Goal: Task Accomplishment & Management: Complete application form

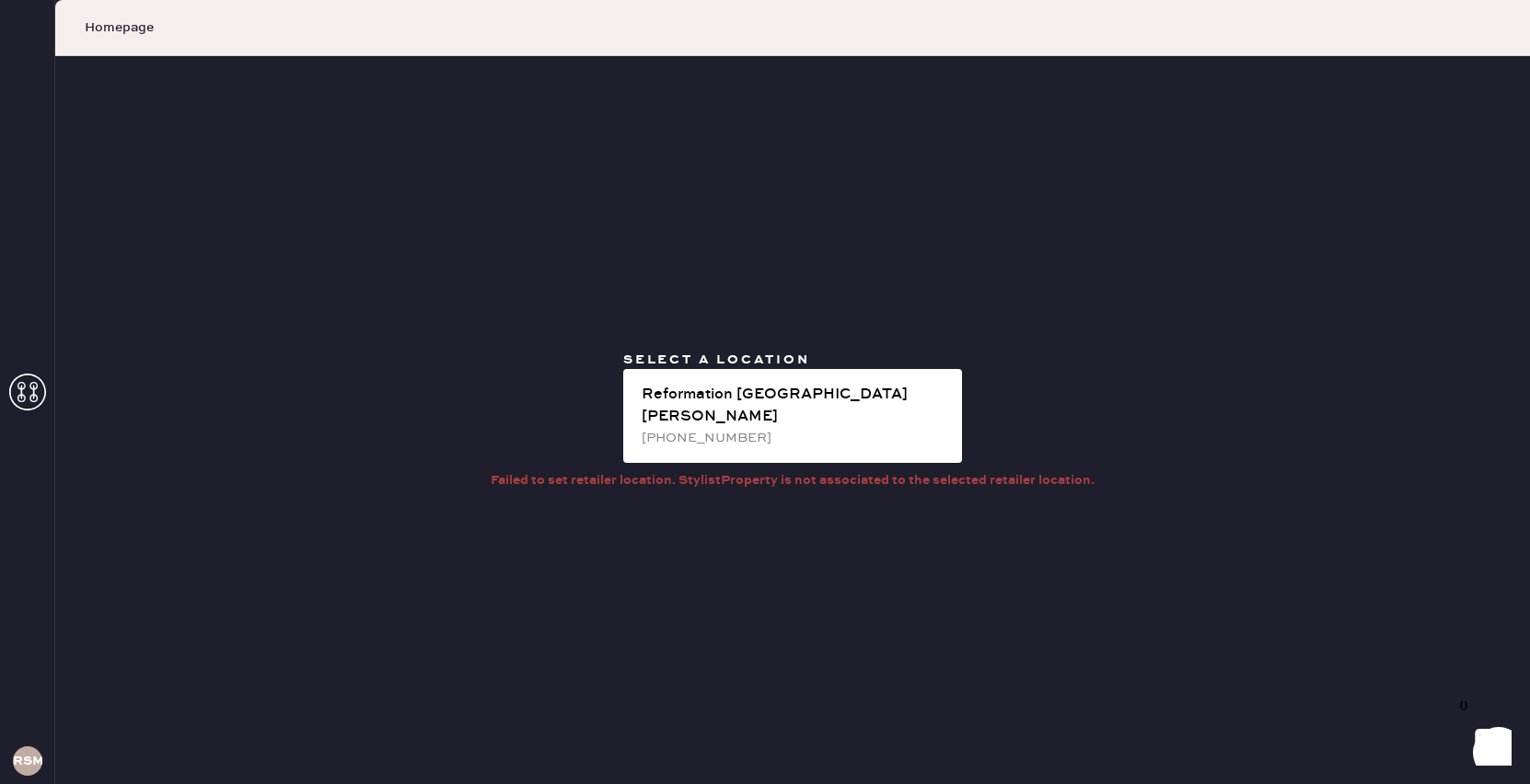
click at [28, 385] on icon at bounding box center [27, 391] width 36 height 36
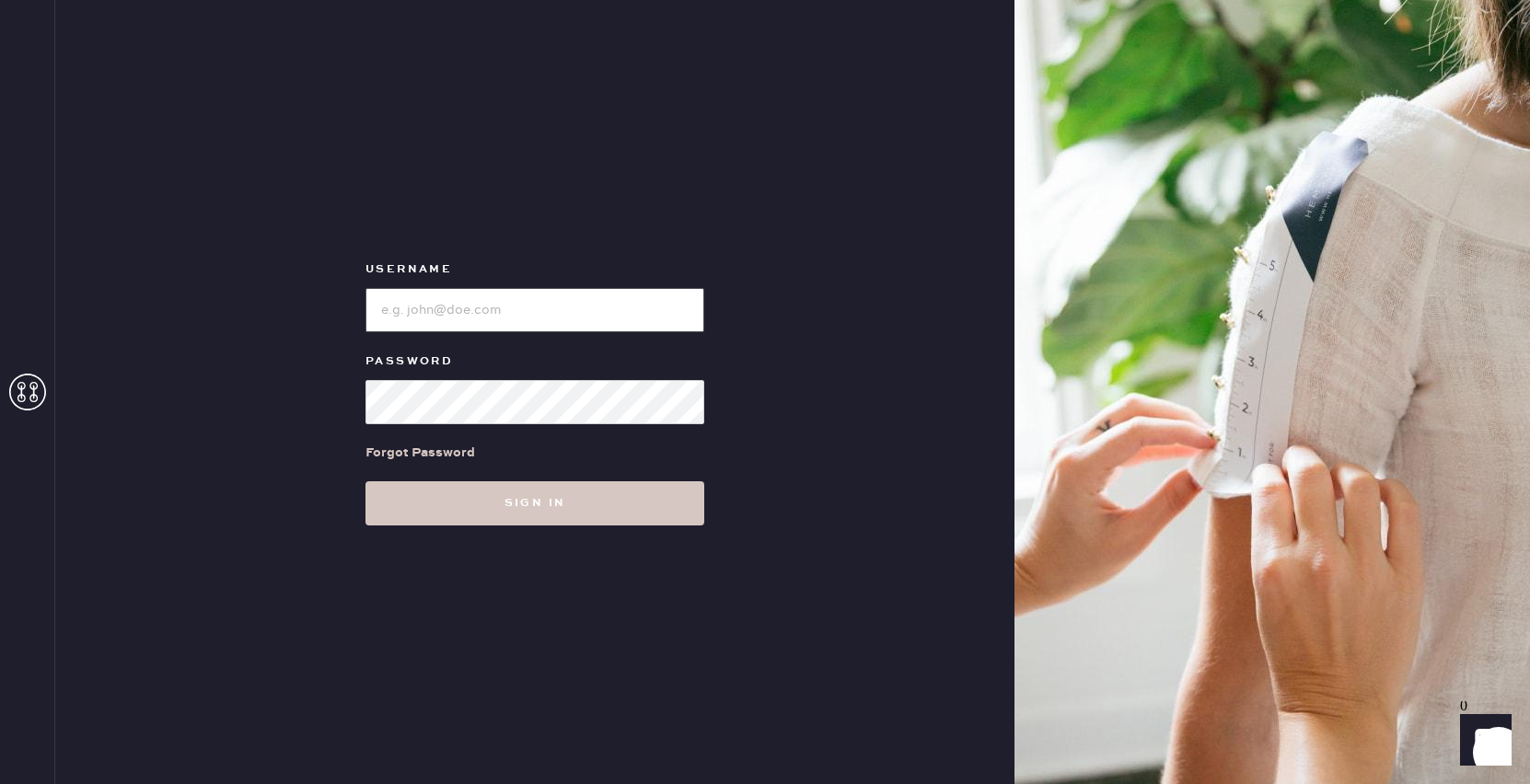
click at [488, 296] on input "loginName" at bounding box center [534, 310] width 339 height 44
type input "reformationplatform"
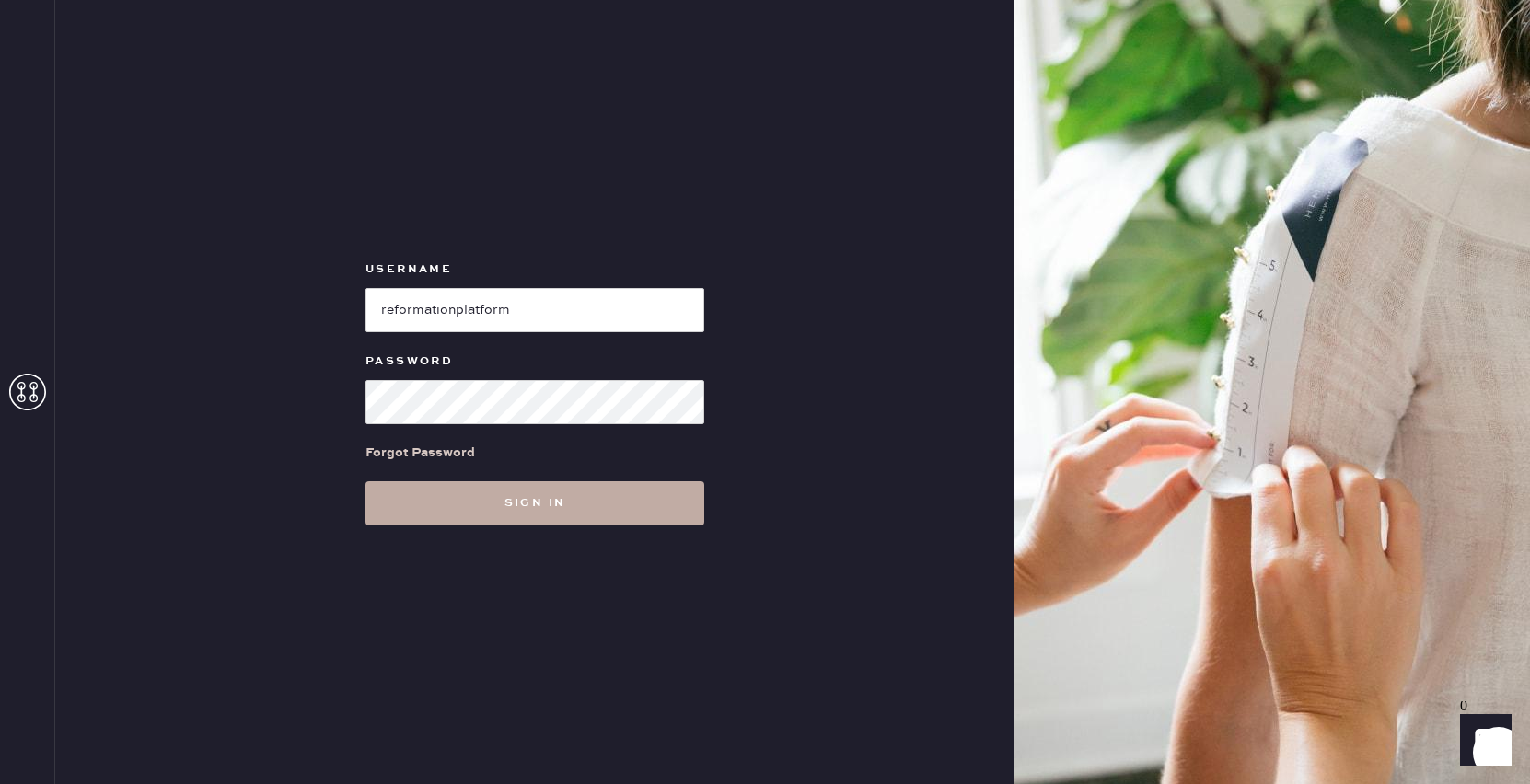
click at [495, 495] on button "Sign in" at bounding box center [534, 502] width 339 height 44
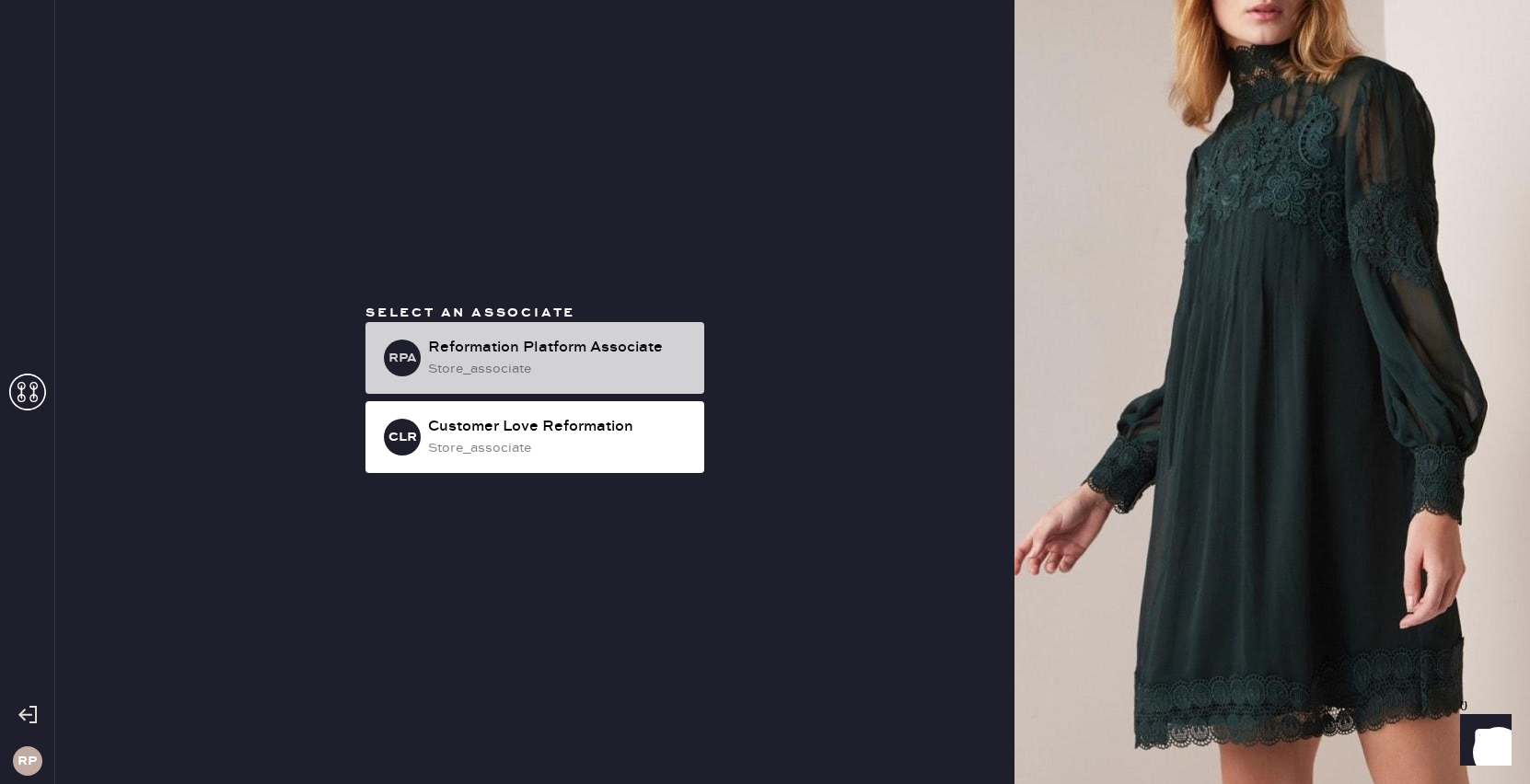
click at [576, 332] on div "RPA Reformation Platform Associate store_associate" at bounding box center [534, 357] width 339 height 72
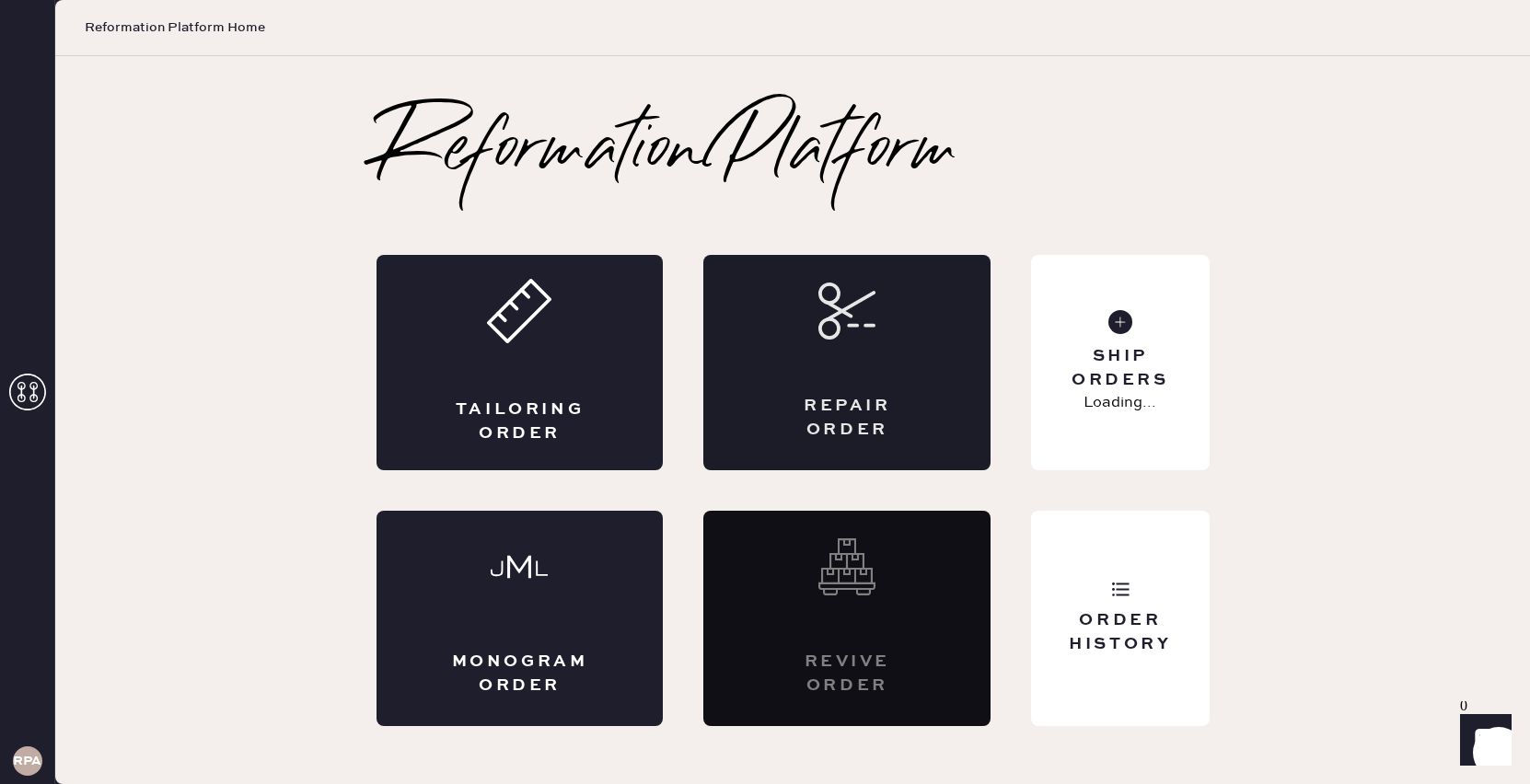
click at [906, 370] on div "Repair Order" at bounding box center [846, 362] width 287 height 215
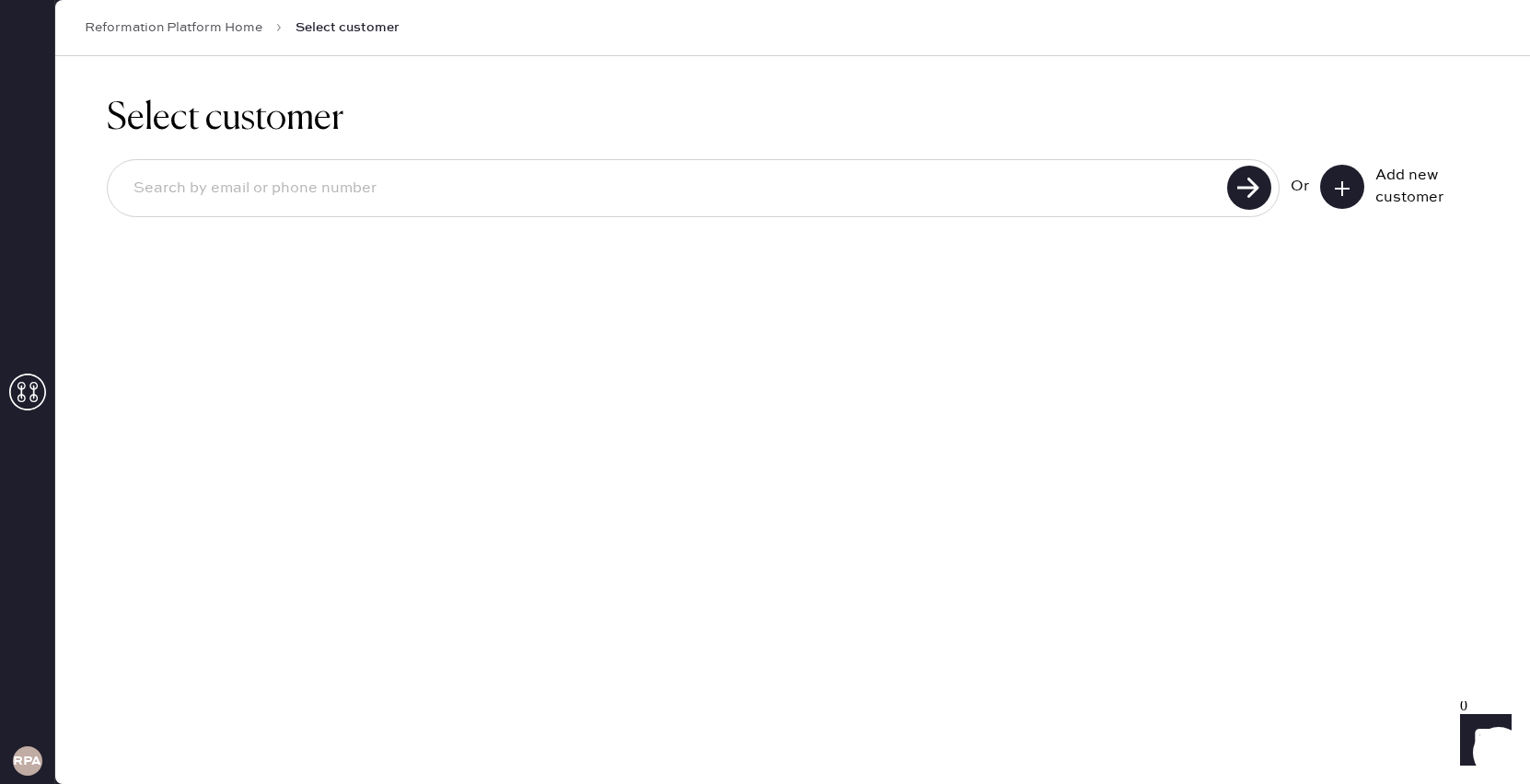
click at [987, 195] on input at bounding box center [670, 188] width 1102 height 42
type input "8054051366"
click at [1246, 209] on use at bounding box center [1248, 187] width 44 height 44
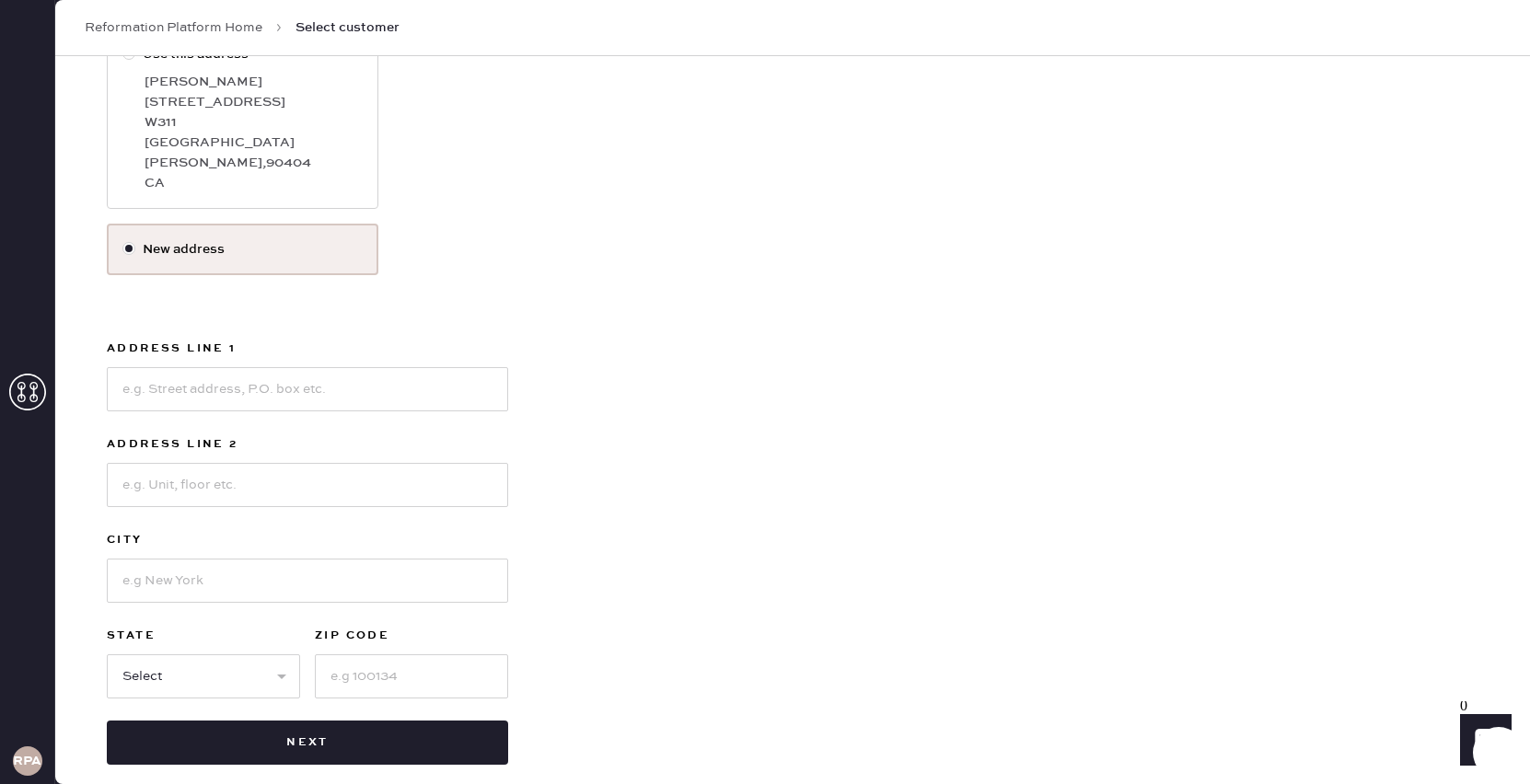
scroll to position [316, 0]
click at [264, 375] on input at bounding box center [307, 387] width 401 height 44
type input "4866 1/2 [PERSON_NAME] Ave"
click at [276, 472] on input at bounding box center [307, 484] width 401 height 44
click at [170, 560] on input at bounding box center [307, 579] width 401 height 44
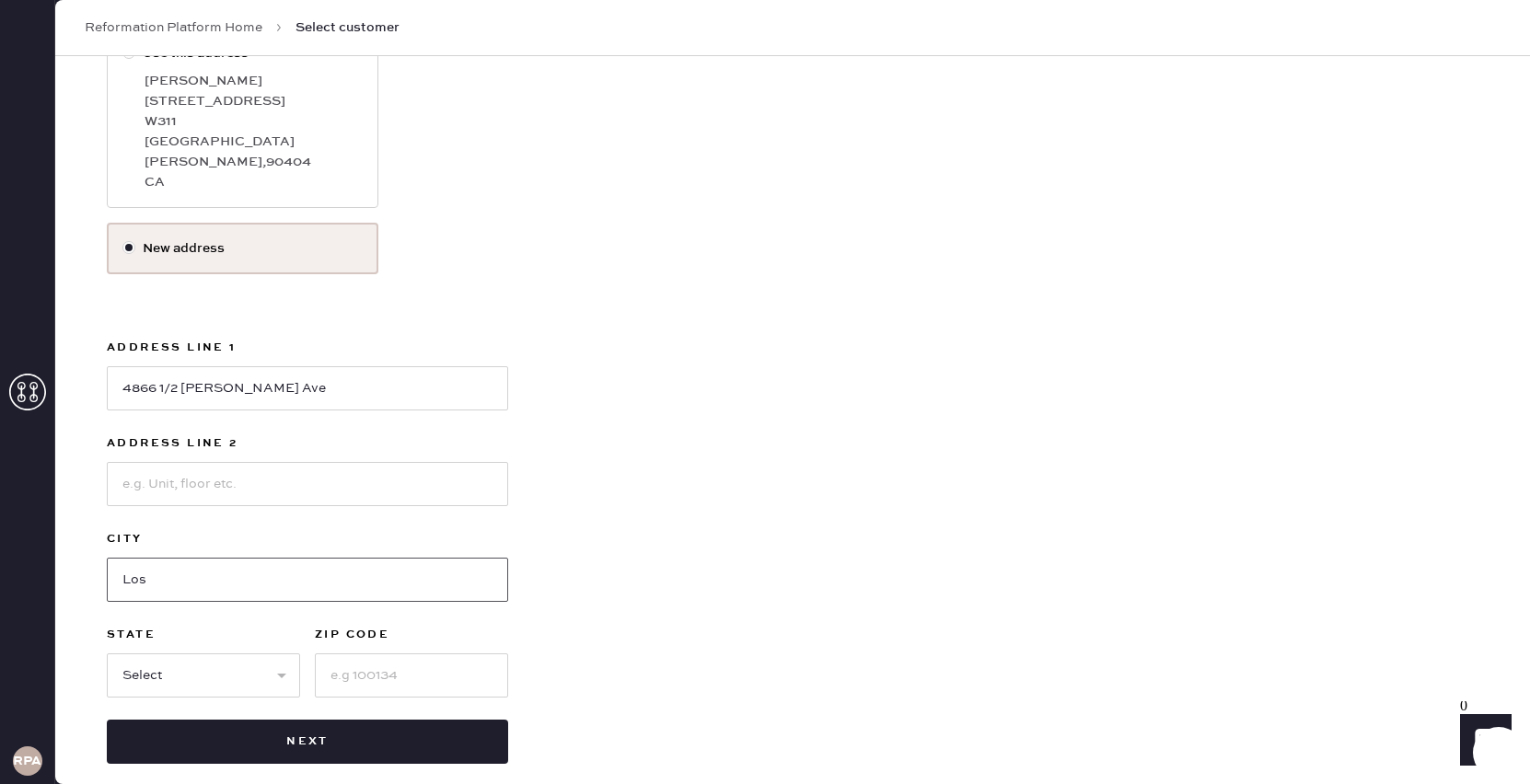
type input "[GEOGRAPHIC_DATA]"
click at [369, 668] on input at bounding box center [411, 675] width 194 height 44
type input "90066"
click at [217, 670] on select "Select AK AL AR AZ CA CO CT [GEOGRAPHIC_DATA] DE FL [GEOGRAPHIC_DATA] HI [GEOGR…" at bounding box center [203, 675] width 194 height 44
select select "CA"
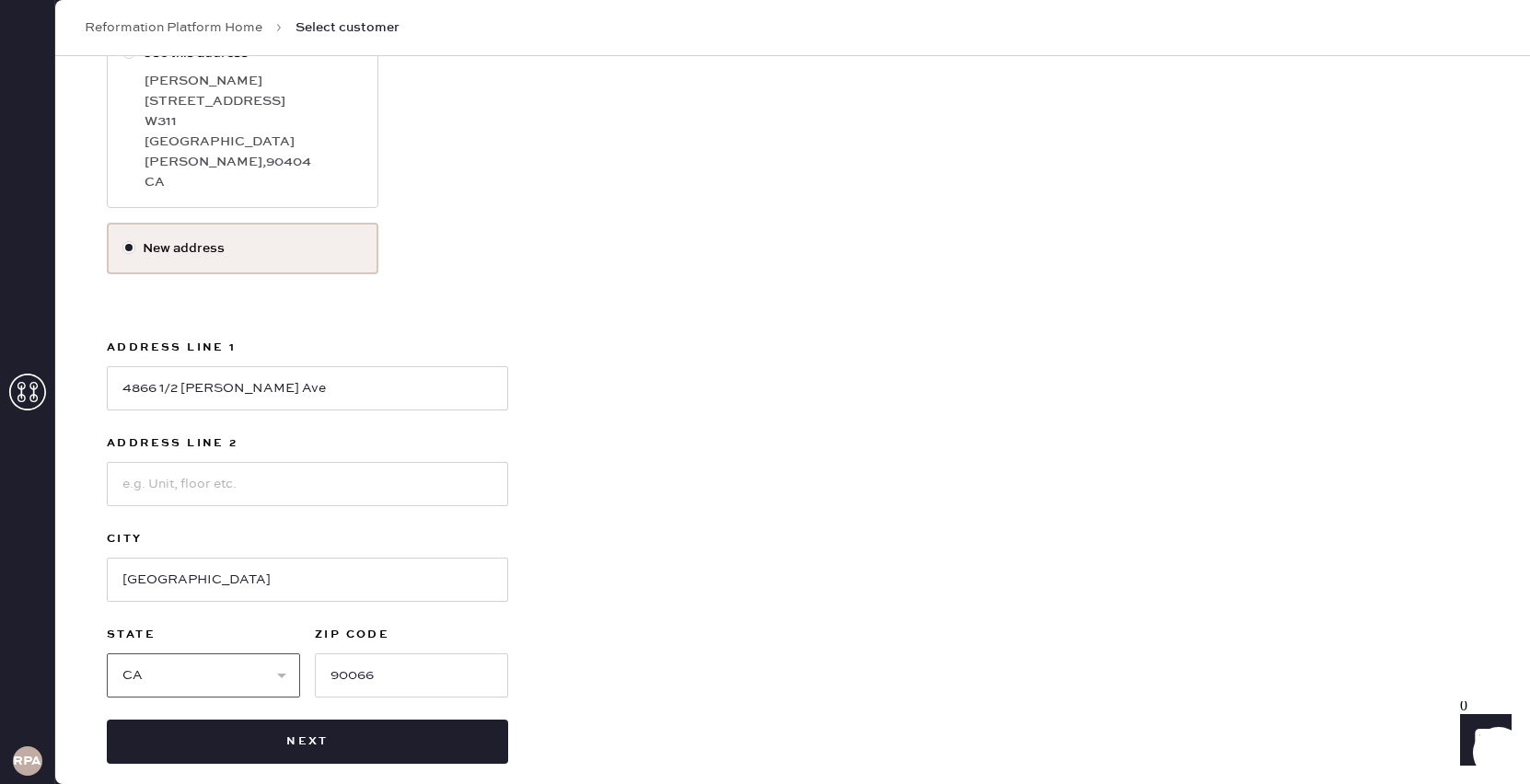
click at [107, 653] on select "Select AK AL AR AZ CA CO CT [GEOGRAPHIC_DATA] DE FL [GEOGRAPHIC_DATA] HI [GEOGR…" at bounding box center [203, 675] width 194 height 44
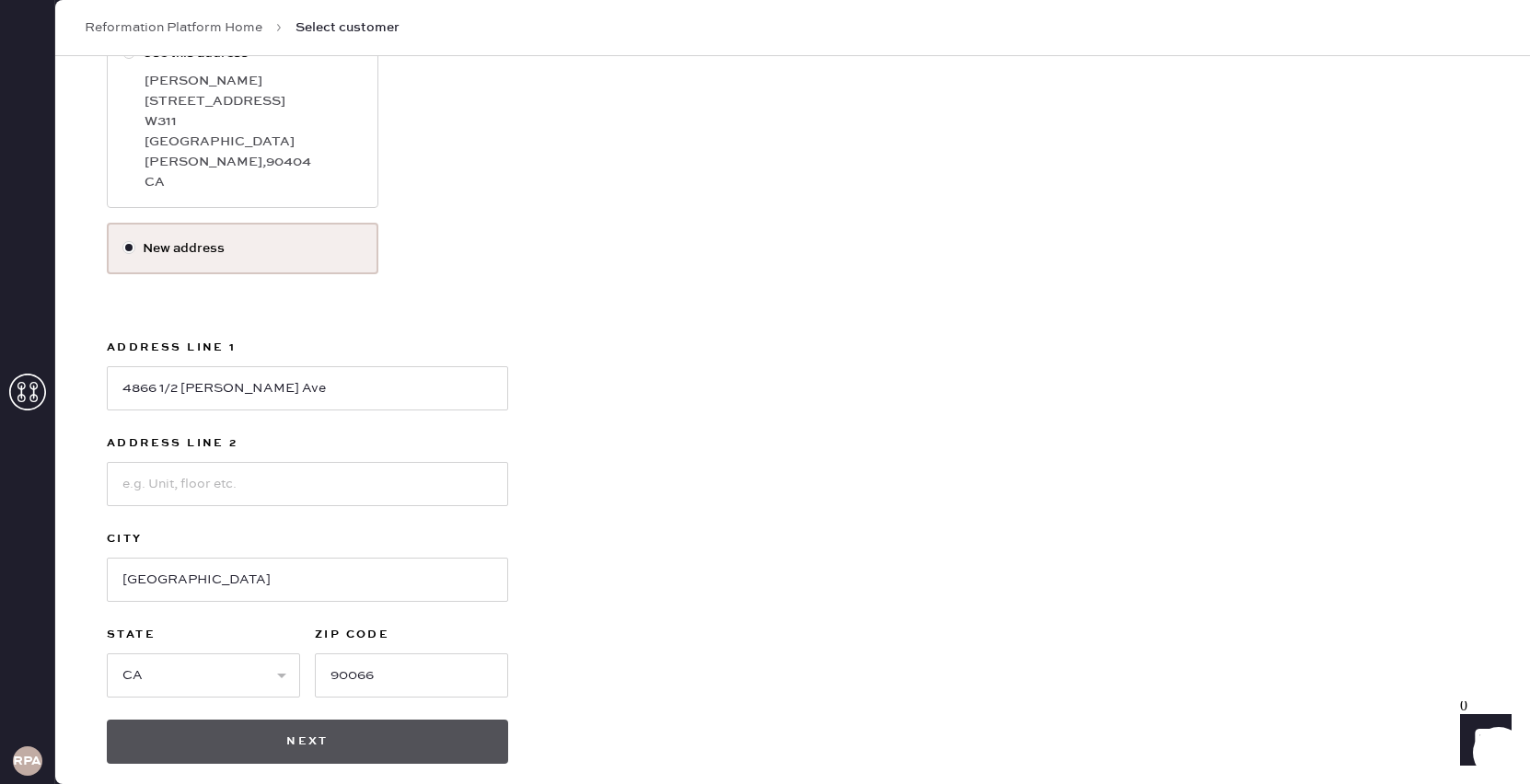
click at [369, 719] on button "Next" at bounding box center [307, 741] width 401 height 44
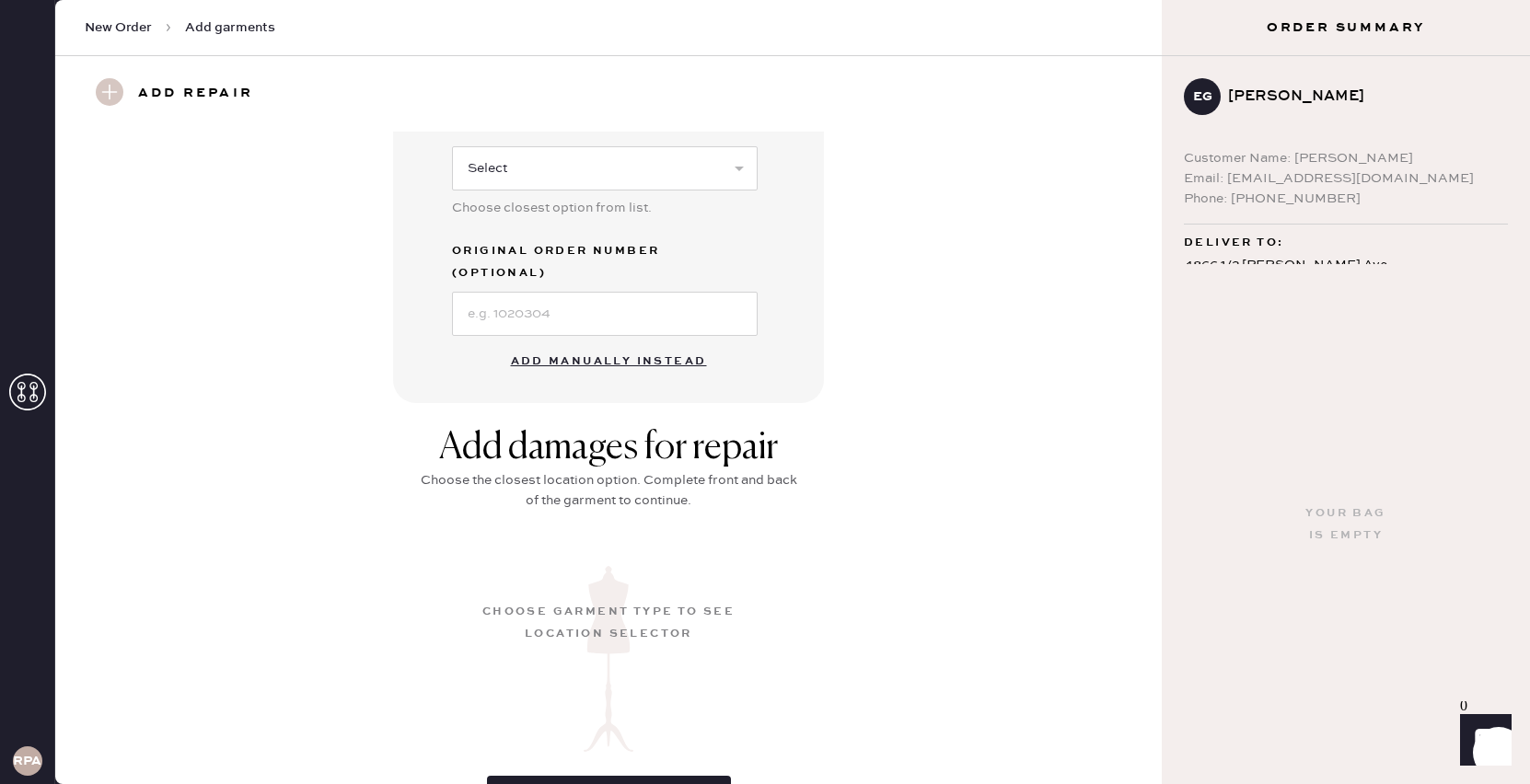
click at [611, 343] on button "Add manually instead" at bounding box center [608, 361] width 218 height 36
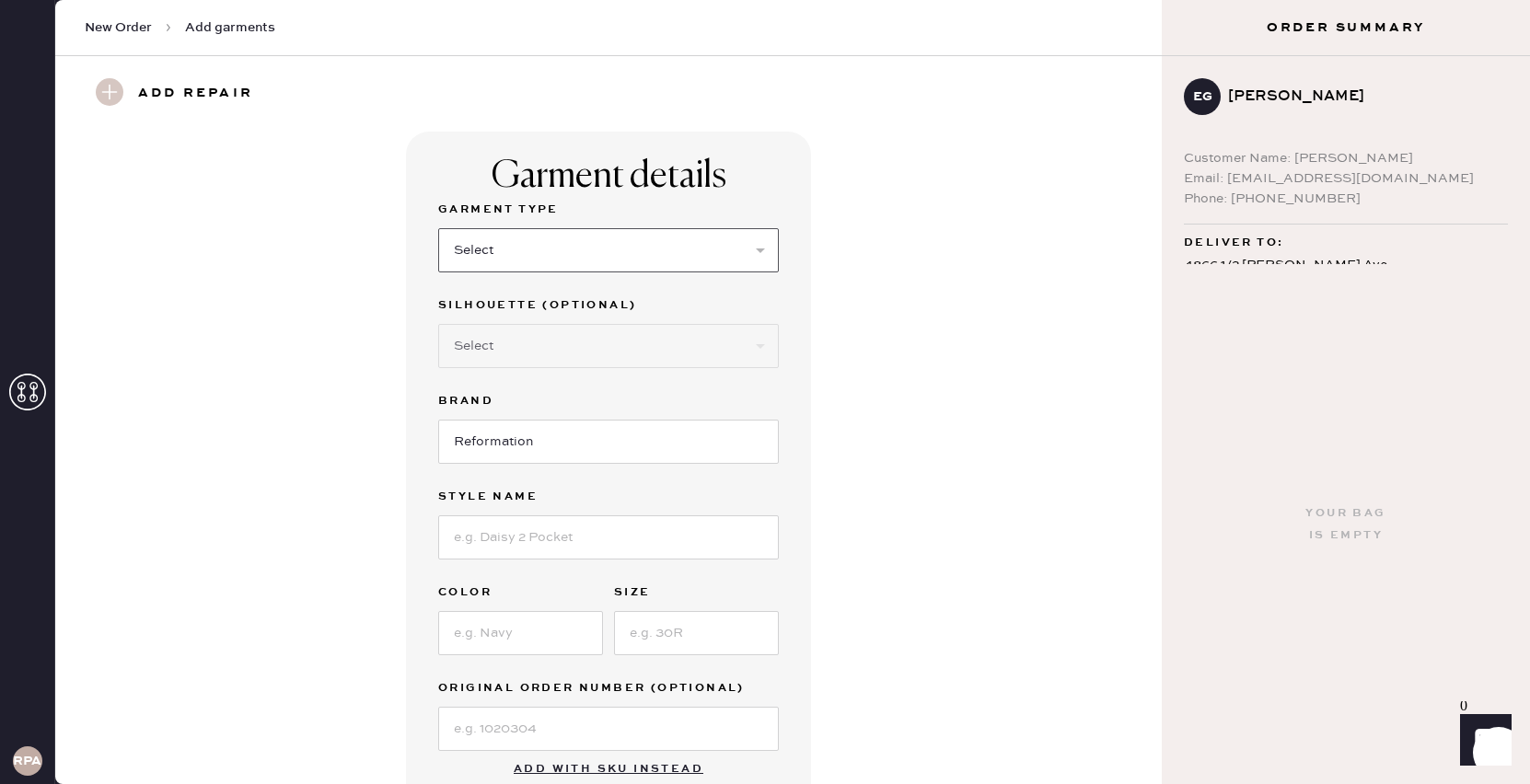
click at [611, 248] on select "Select Basic Skirt Jeans Leggings Pants Shorts Basic Sleeved Dress Basic Sleeve…" at bounding box center [608, 250] width 341 height 44
select select "15"
click at [438, 228] on select "Select Basic Skirt Jeans Leggings Pants Shorts Basic Sleeved Dress Basic Sleeve…" at bounding box center [608, 250] width 341 height 44
click at [535, 543] on input at bounding box center [608, 537] width 341 height 44
type input "Juniper Knit Top"
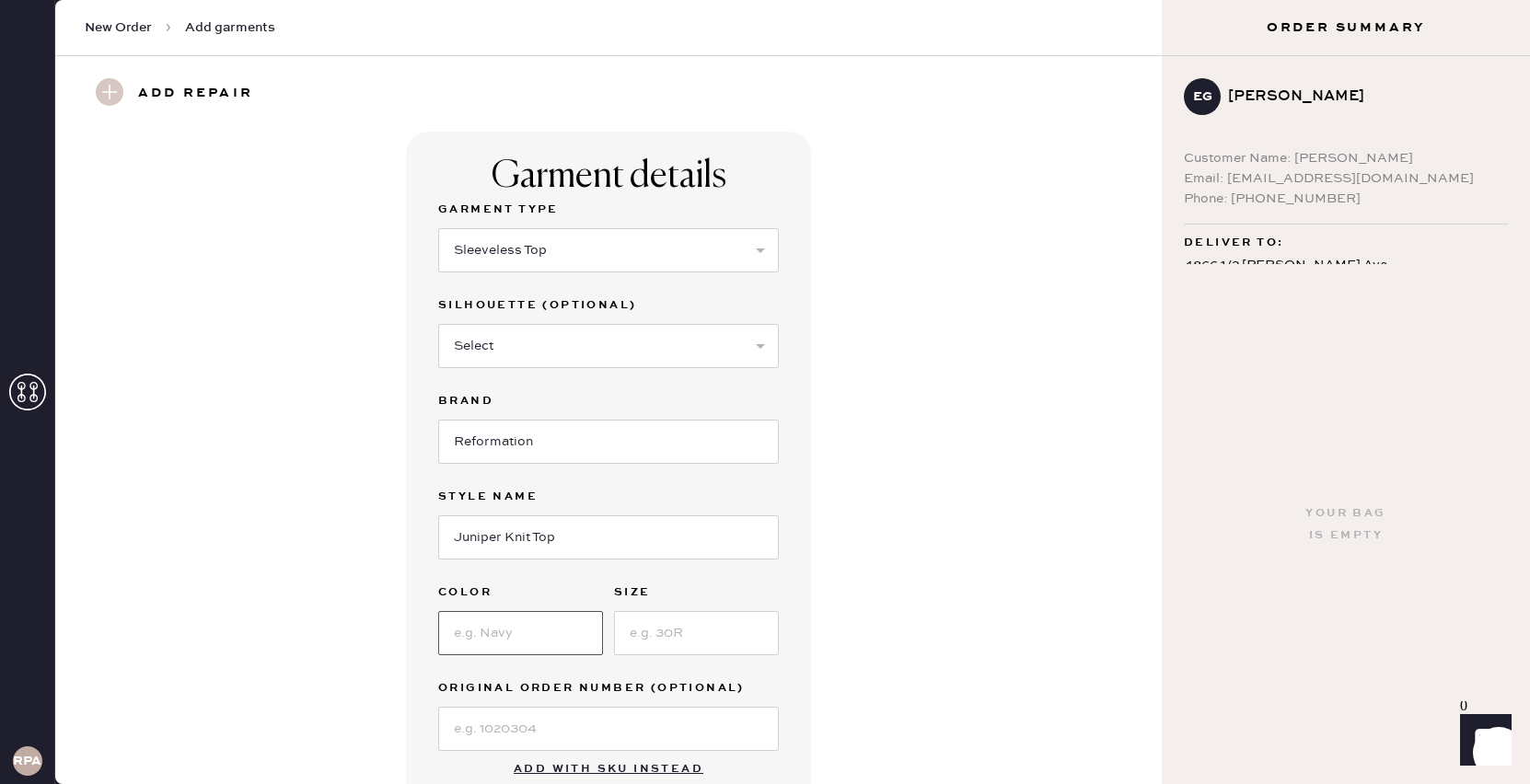
click at [503, 631] on input at bounding box center [520, 632] width 165 height 44
type input "Catnip"
click at [648, 641] on input at bounding box center [696, 632] width 165 height 44
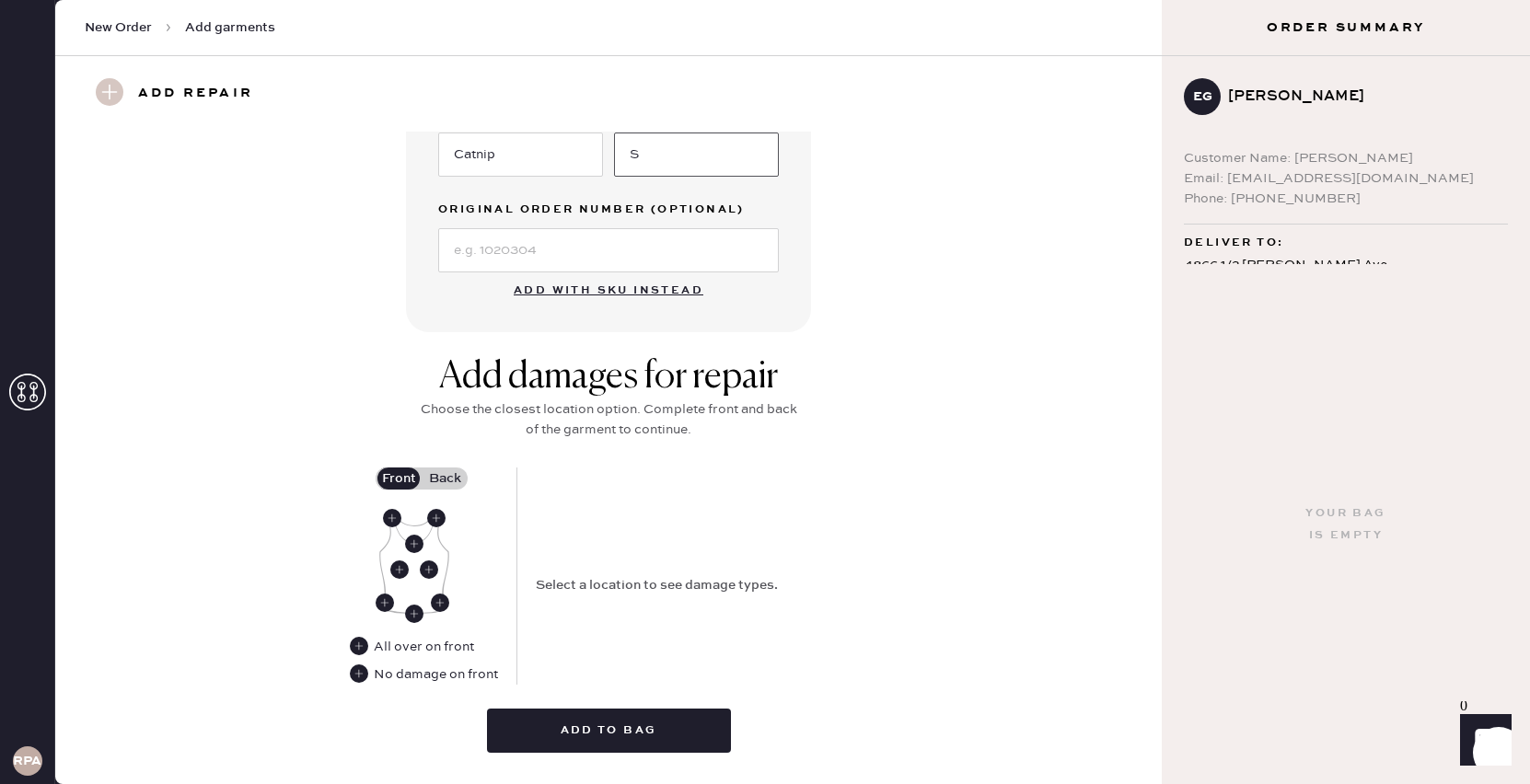
scroll to position [528, 0]
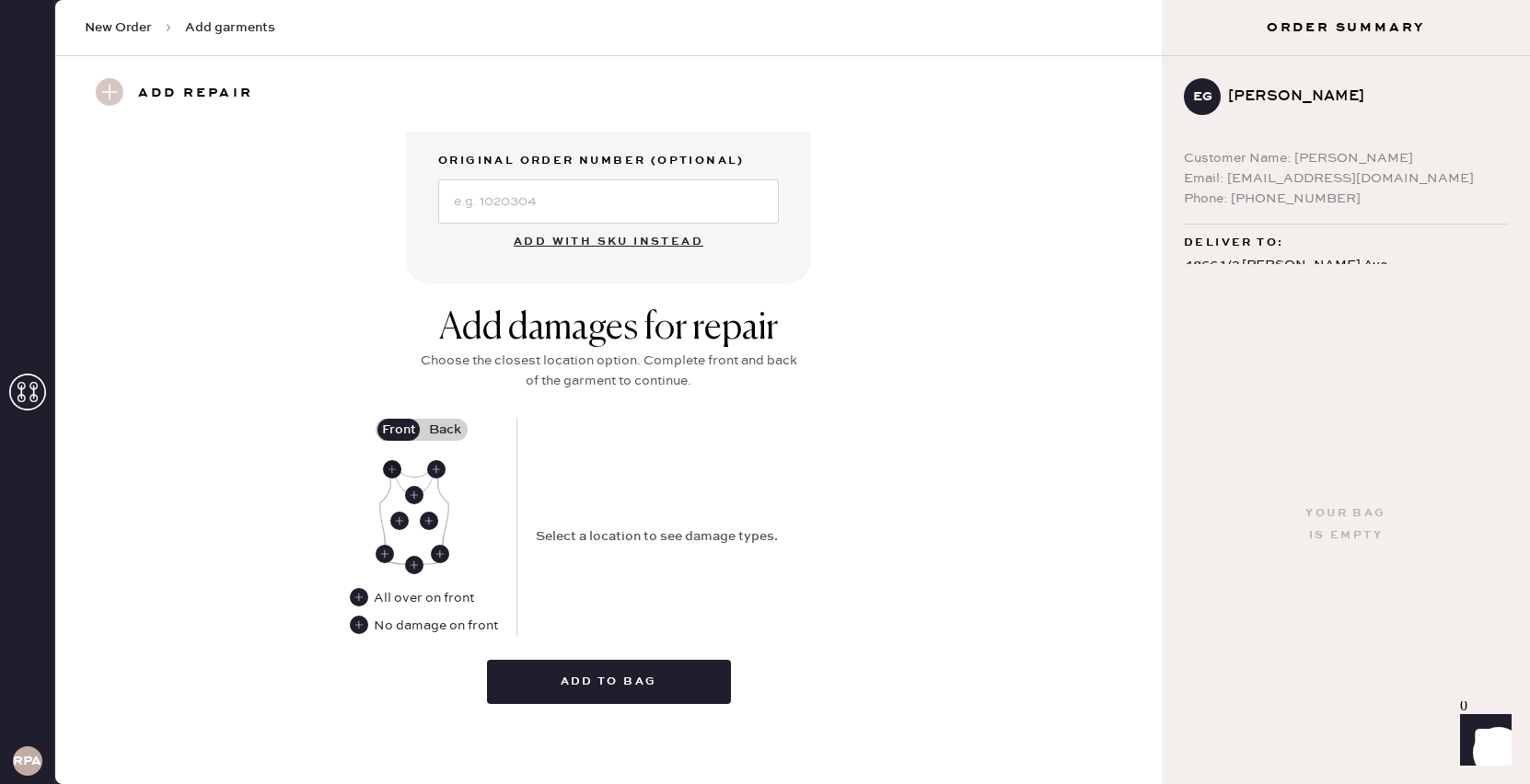
type input "S"
click at [389, 469] on use at bounding box center [392, 470] width 19 height 19
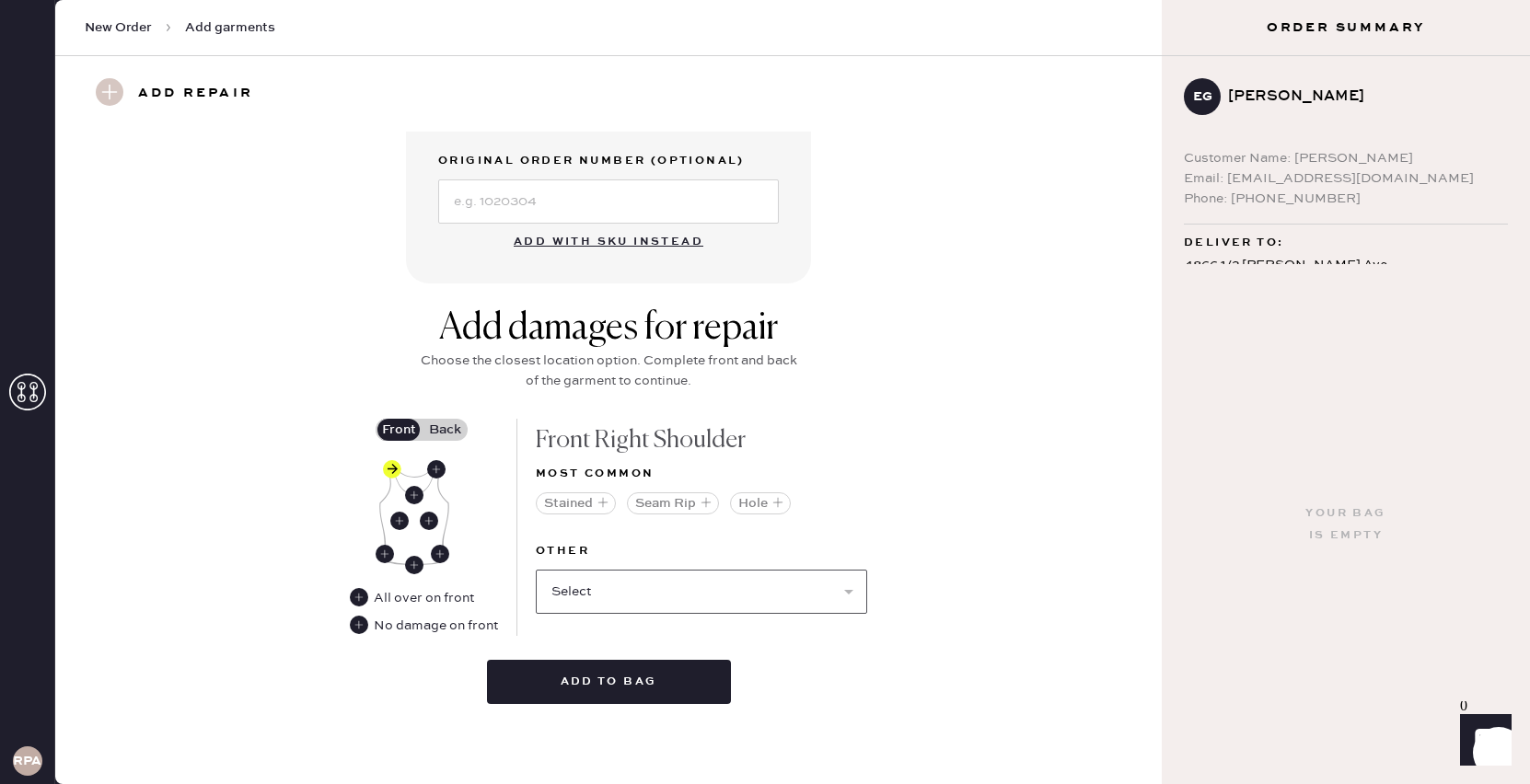
click at [669, 597] on select "Select Broken / Ripped Hem Broken Beads Broken Belt Loop Broken Button Broken C…" at bounding box center [701, 591] width 331 height 44
select select "1499"
click at [535, 570] on select "Select Broken / Ripped Hem Broken Beads Broken Belt Loop Broken Button Broken C…" at bounding box center [701, 591] width 331 height 44
select select
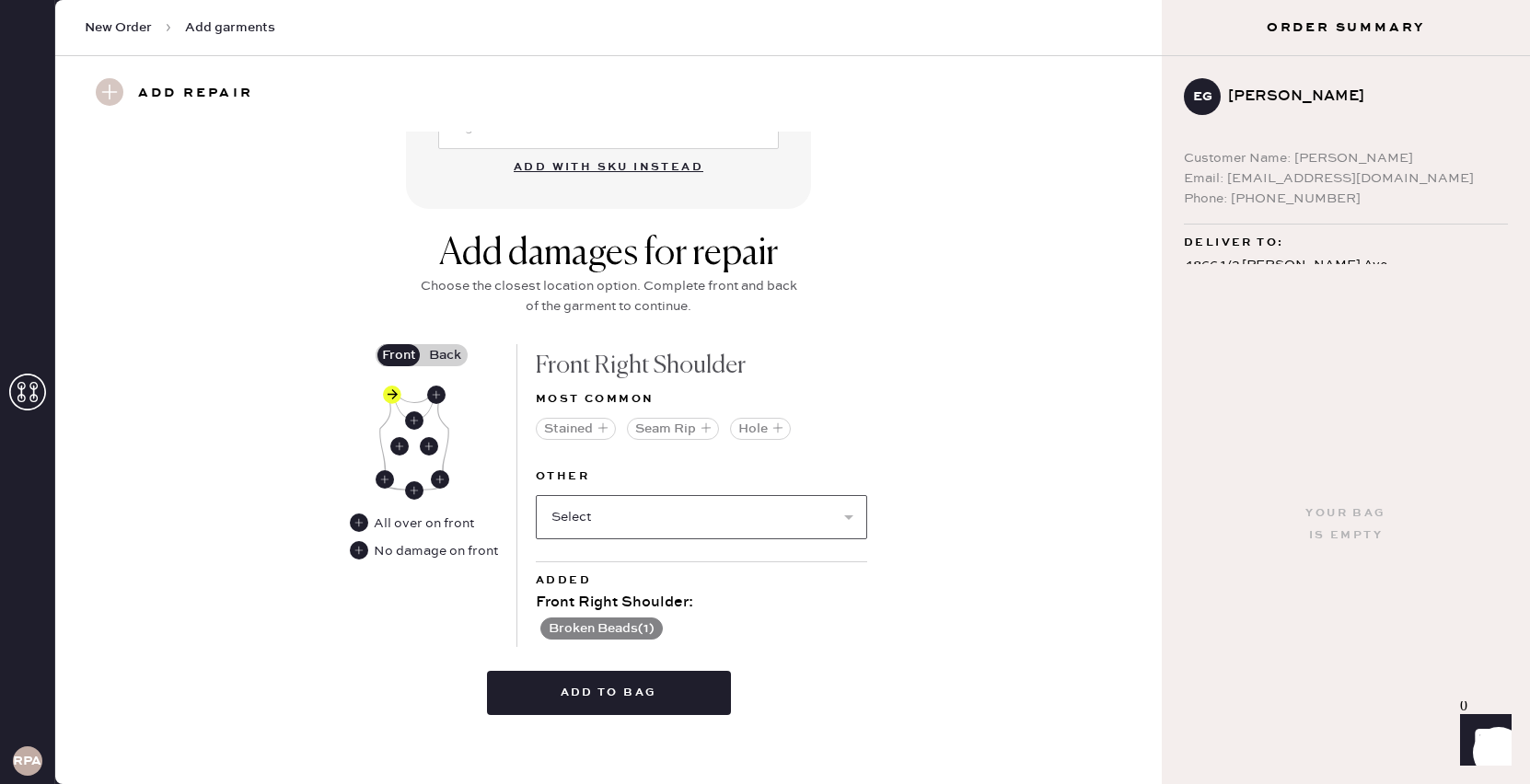
scroll to position [613, 0]
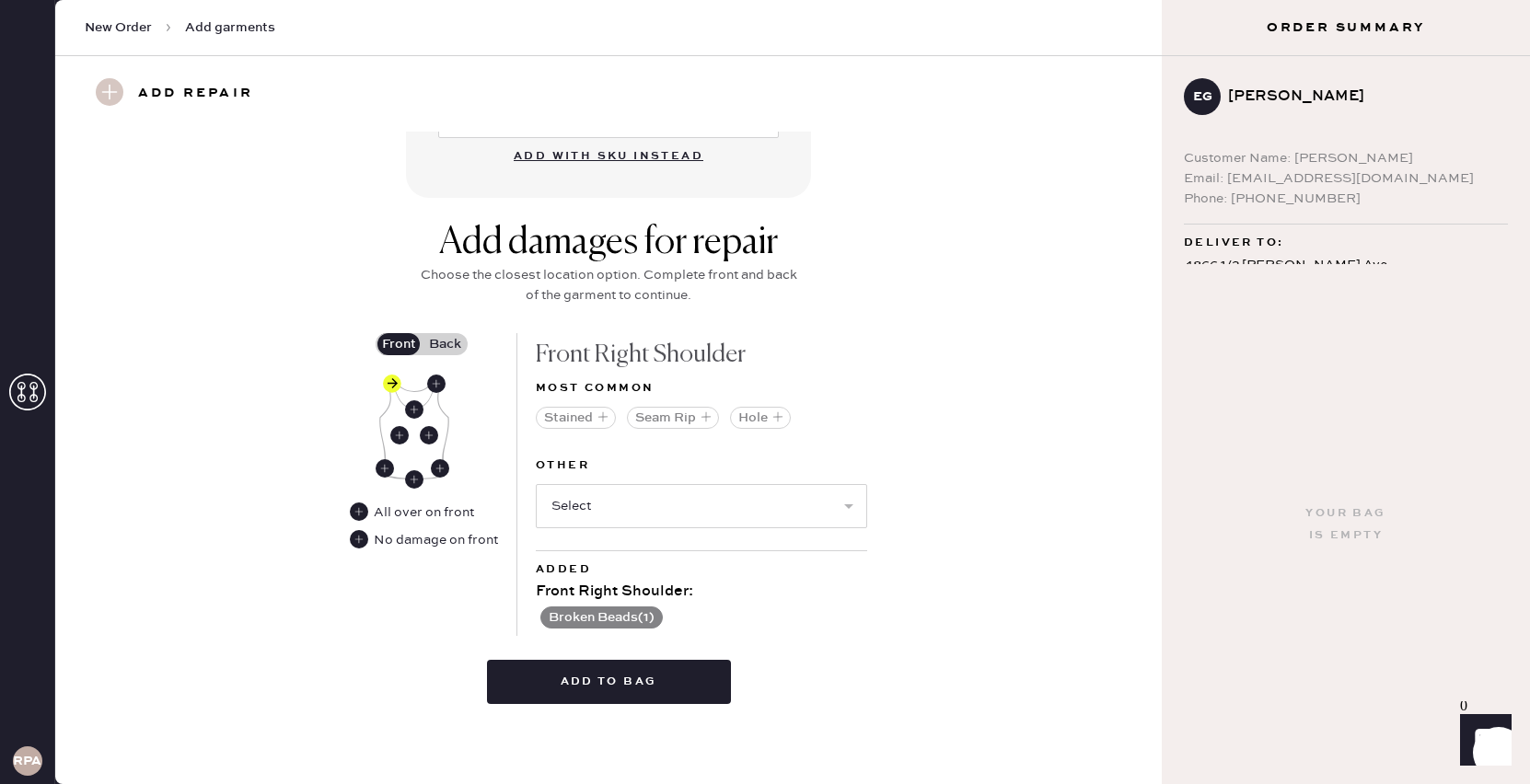
click at [441, 342] on label "Back" at bounding box center [444, 344] width 46 height 22
click at [444, 344] on input "Back" at bounding box center [444, 344] width 0 height 0
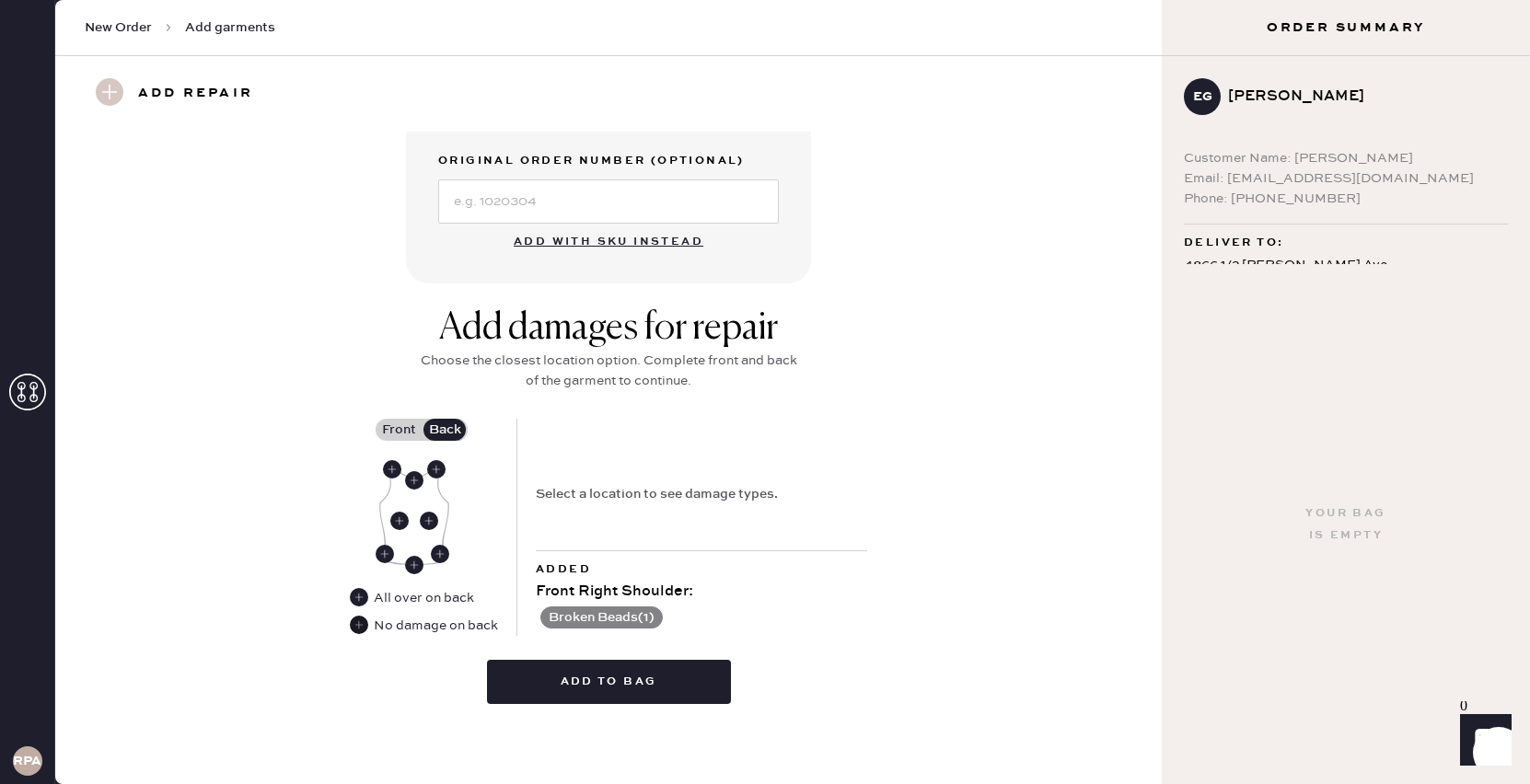
click at [359, 627] on use at bounding box center [359, 625] width 19 height 19
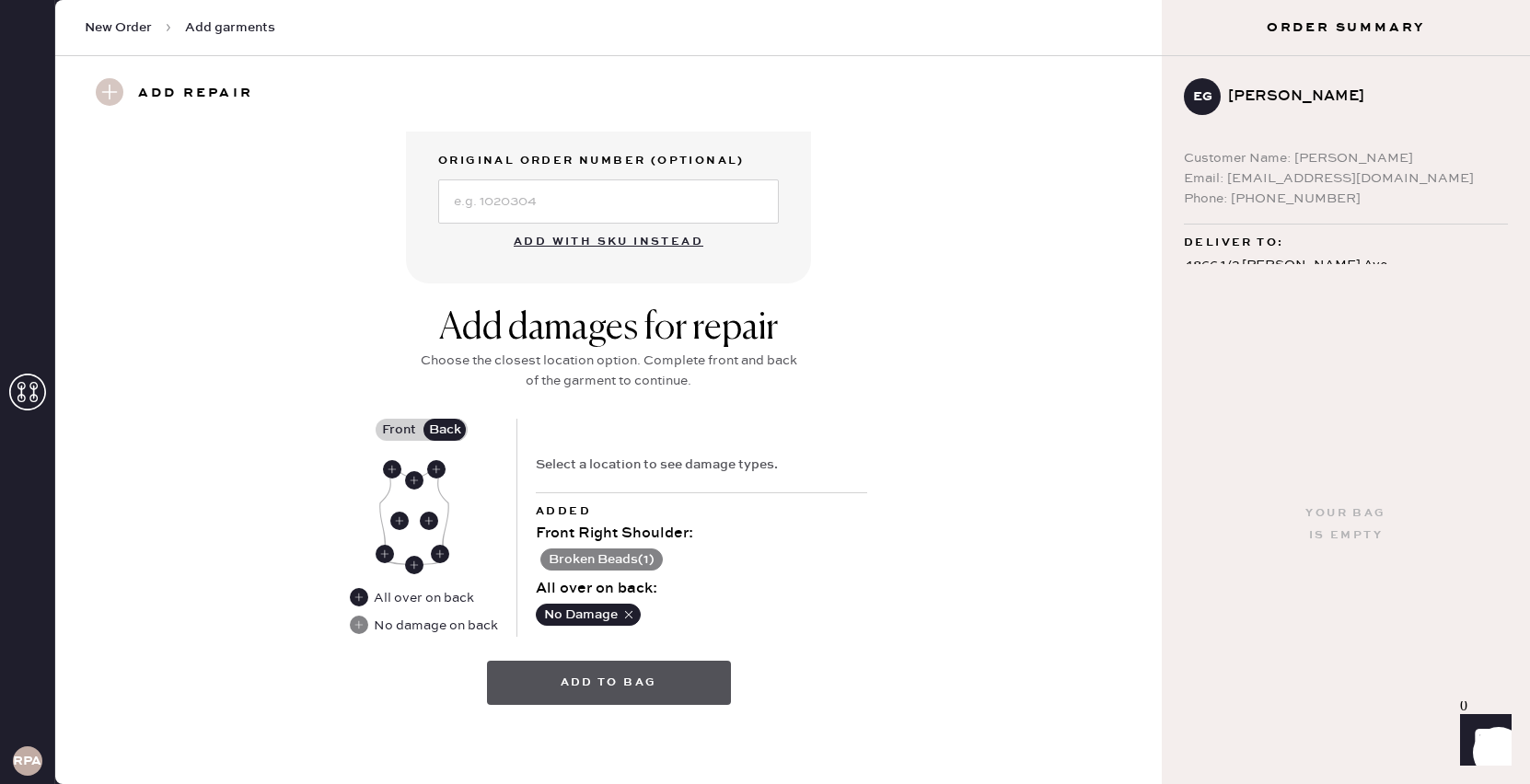
click at [654, 675] on button "Add to bag" at bounding box center [608, 682] width 244 height 44
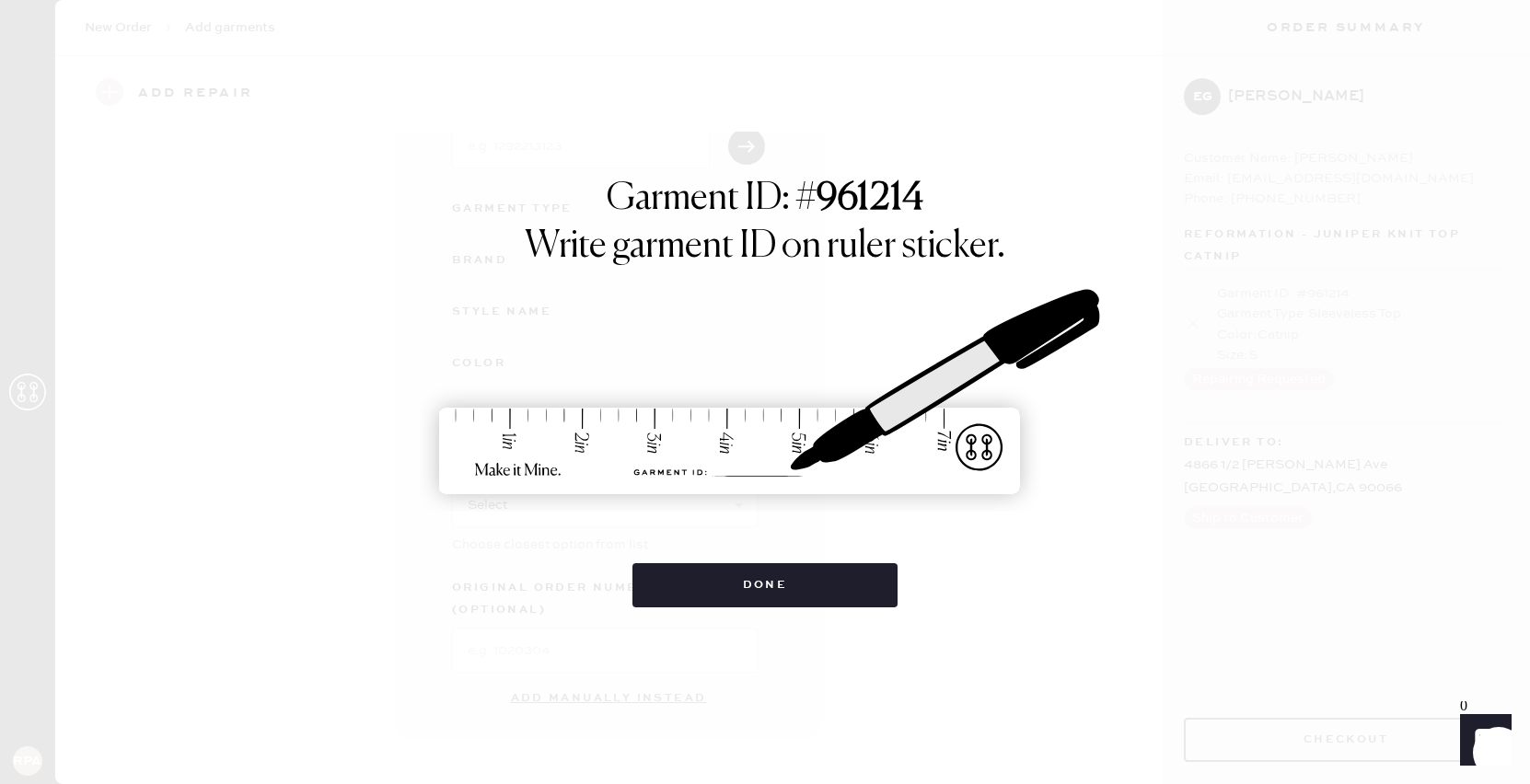
scroll to position [122, 0]
click at [838, 579] on button "Done" at bounding box center [765, 585] width 266 height 44
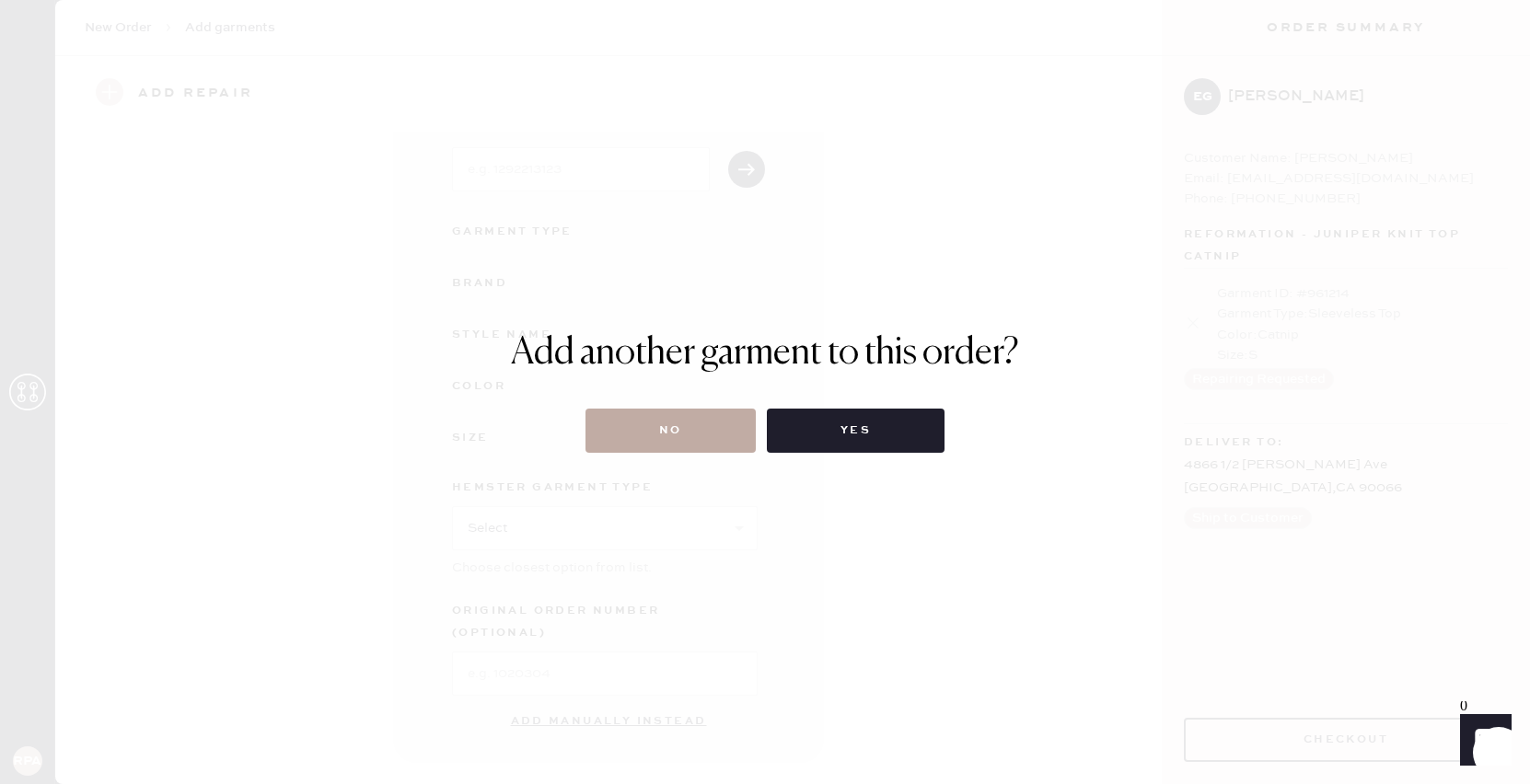
click at [707, 426] on button "No" at bounding box center [670, 430] width 170 height 44
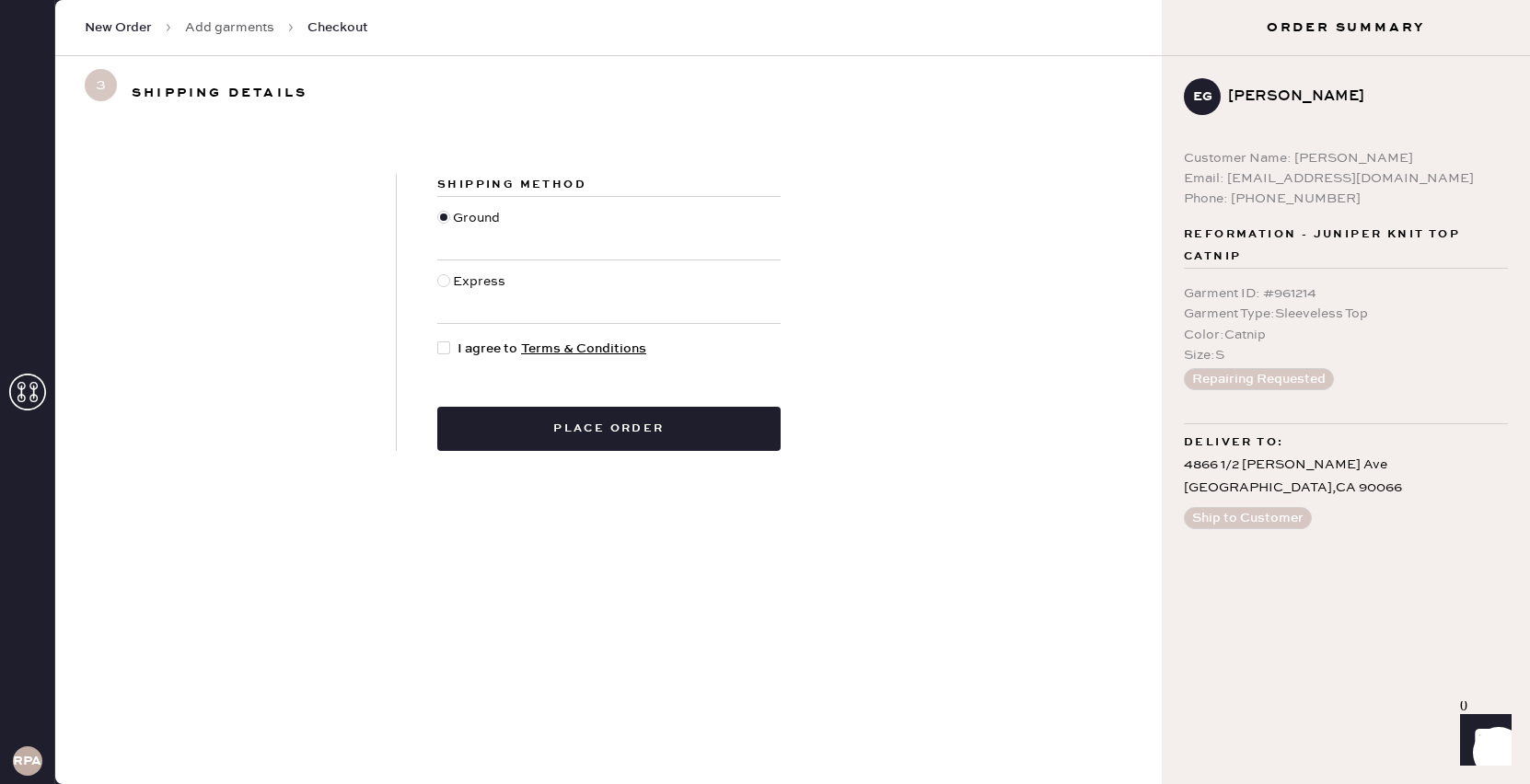
click at [448, 355] on div at bounding box center [447, 349] width 21 height 21
click at [438, 340] on input "I agree to Terms & Conditions" at bounding box center [437, 339] width 1 height 1
checkbox input "true"
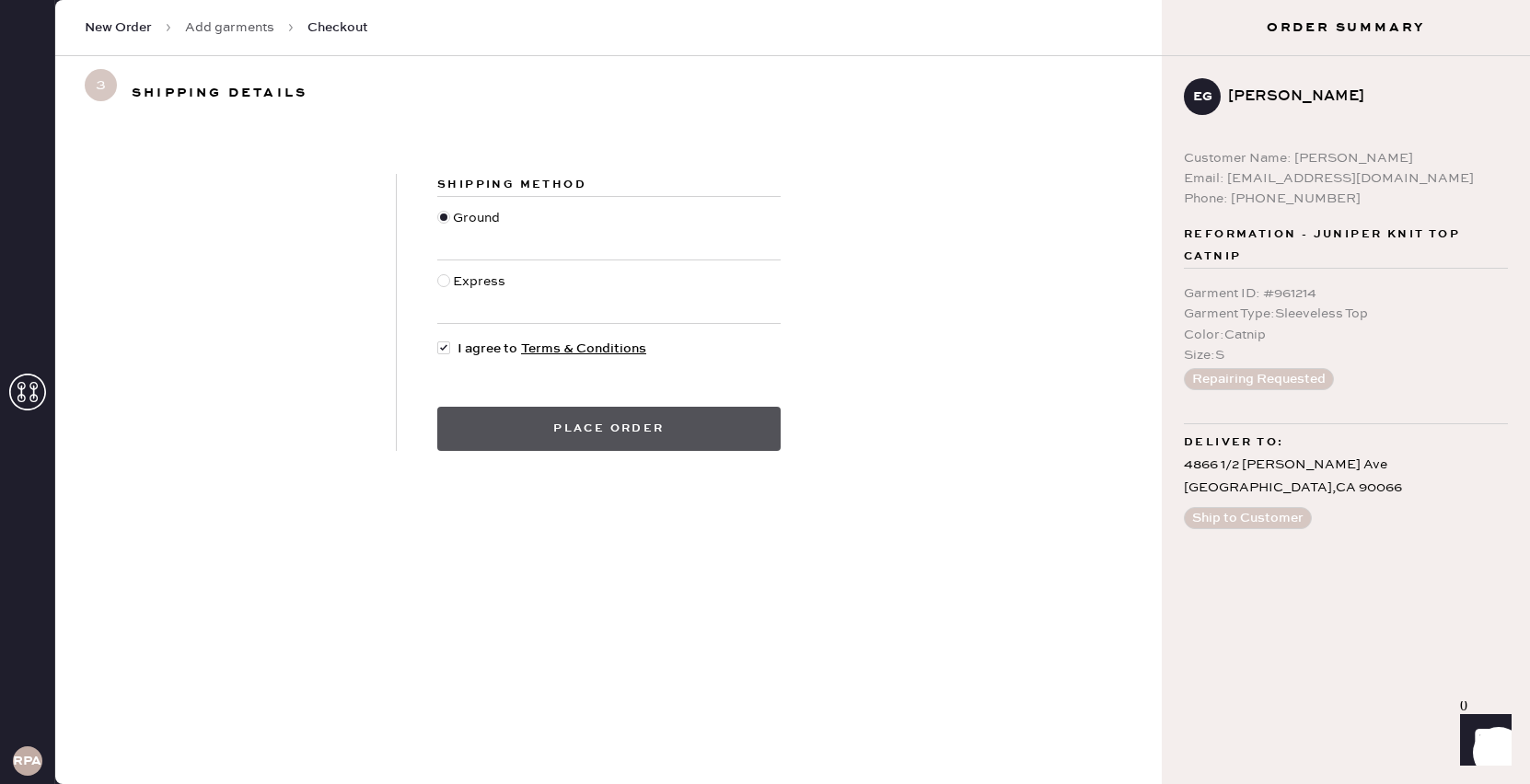
click at [536, 418] on button "Place order" at bounding box center [608, 428] width 343 height 44
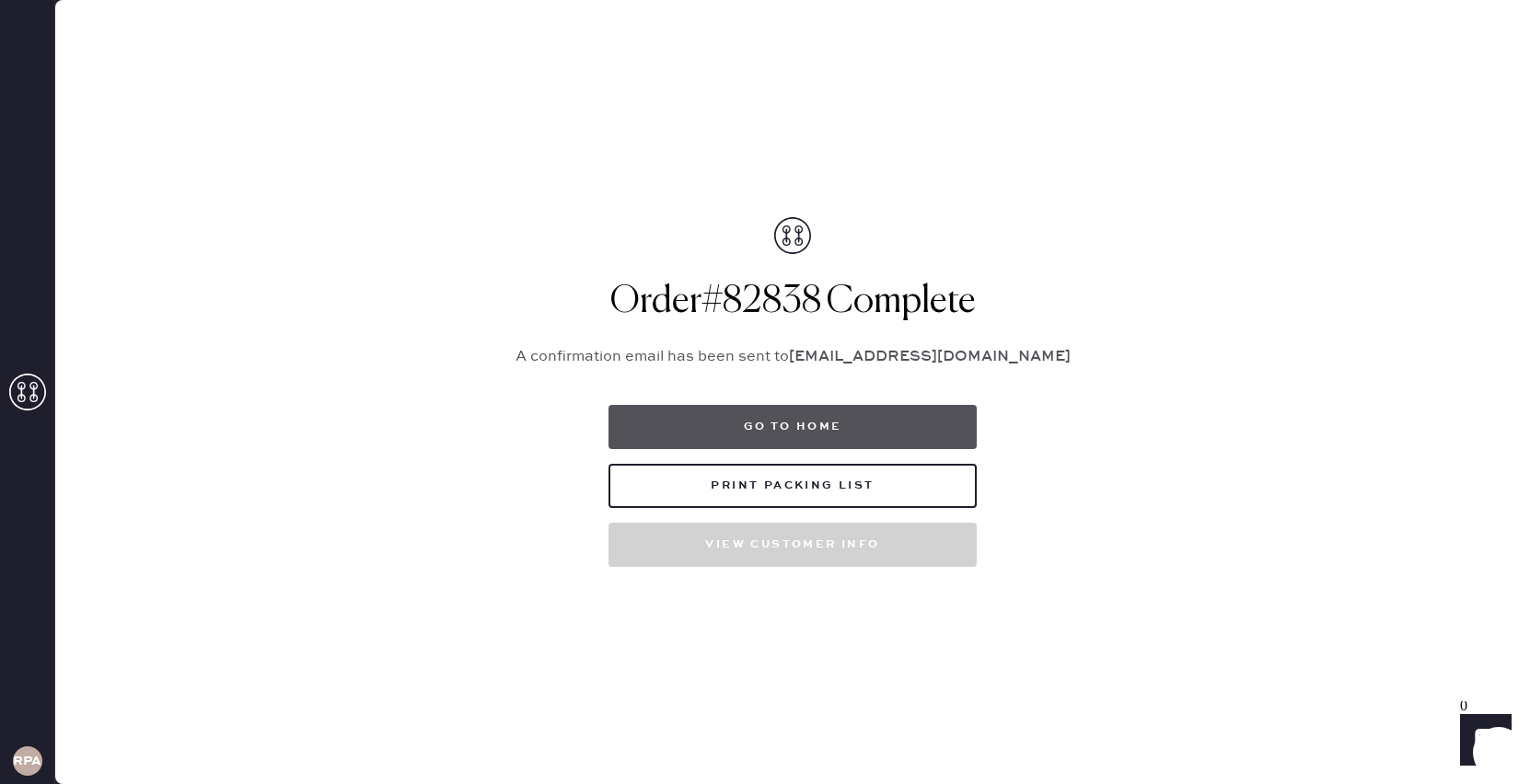
click at [839, 417] on button "Go to home" at bounding box center [792, 427] width 368 height 44
